Goal: Navigation & Orientation: Find specific page/section

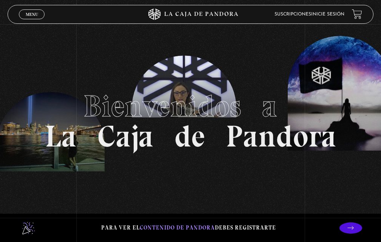
click at [37, 13] on span "Menu" at bounding box center [32, 14] width 12 height 5
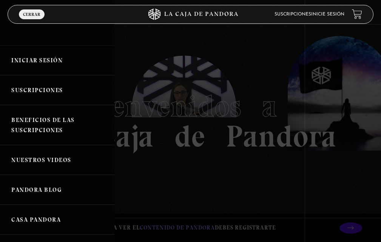
click at [52, 58] on link "Iniciar Sesión" at bounding box center [57, 60] width 114 height 30
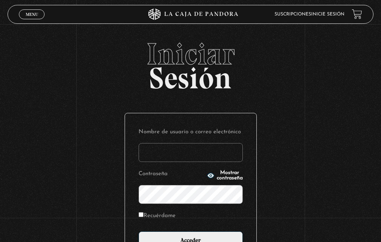
scroll to position [75, 0]
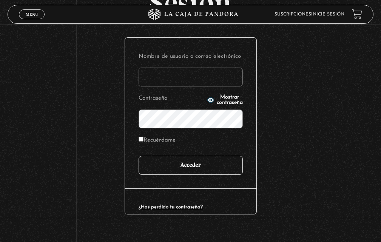
type input "Wwwleydi135@gmail.com"
click at [205, 163] on input "Acceder" at bounding box center [190, 165] width 104 height 19
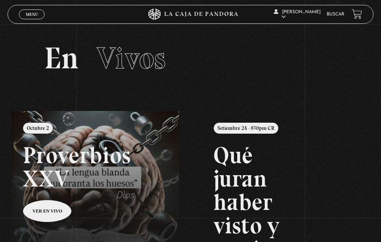
scroll to position [50, 0]
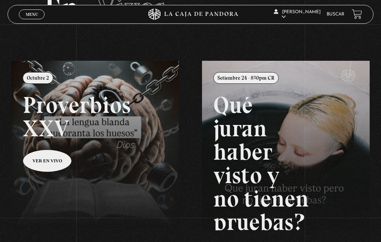
click at [62, 162] on link at bounding box center [201, 182] width 381 height 242
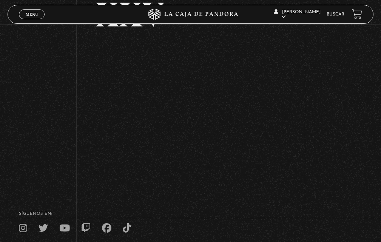
scroll to position [75, 0]
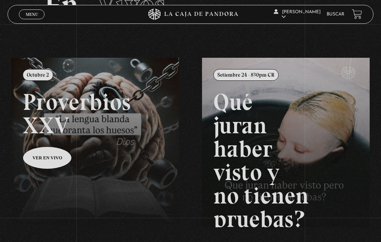
scroll to position [53, 0]
